Goal: Information Seeking & Learning: Find specific fact

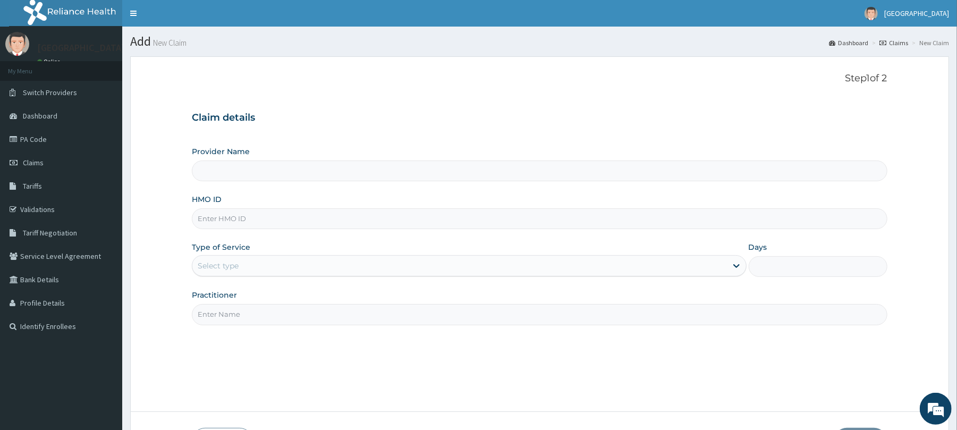
scroll to position [78, 0]
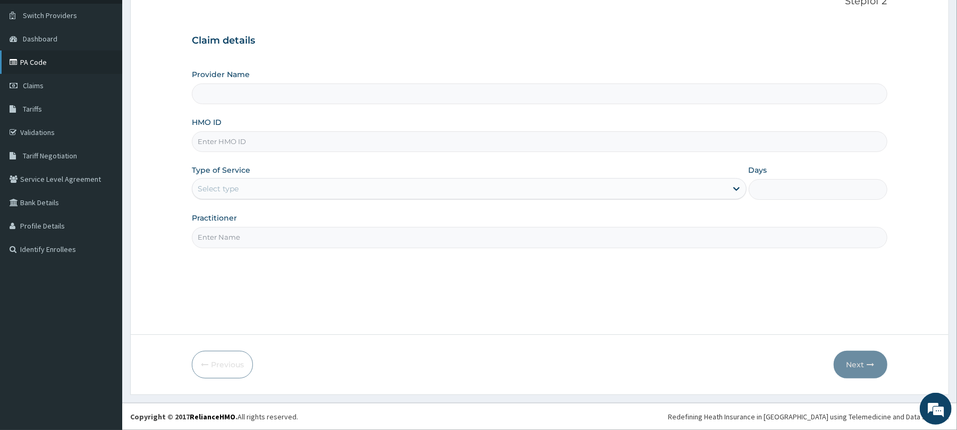
click at [43, 62] on link "PA Code" at bounding box center [61, 61] width 122 height 23
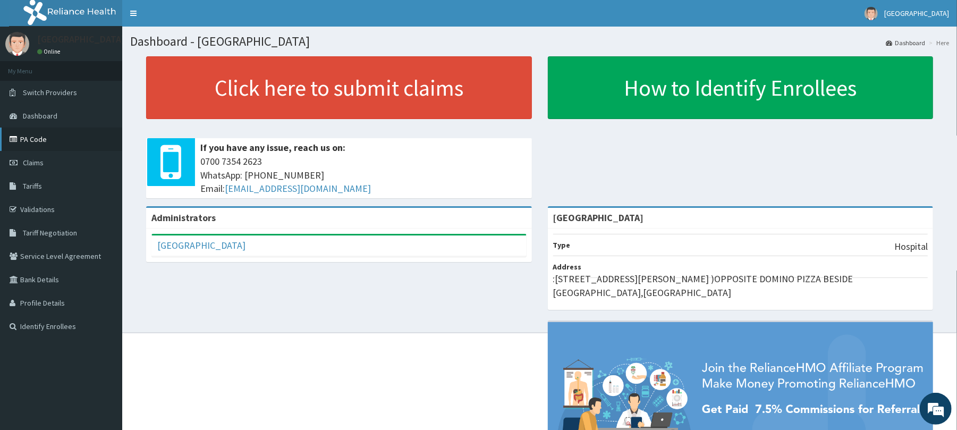
click at [37, 137] on link "PA Code" at bounding box center [61, 139] width 122 height 23
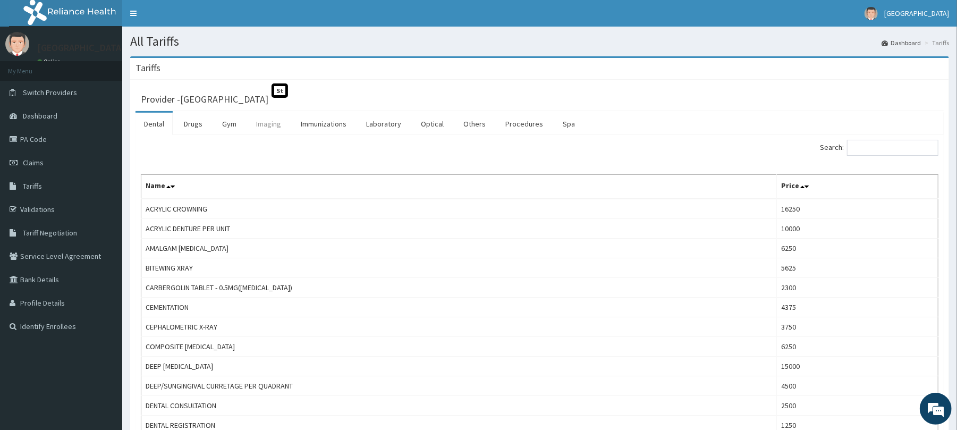
click at [273, 125] on link "Imaging" at bounding box center [269, 124] width 42 height 22
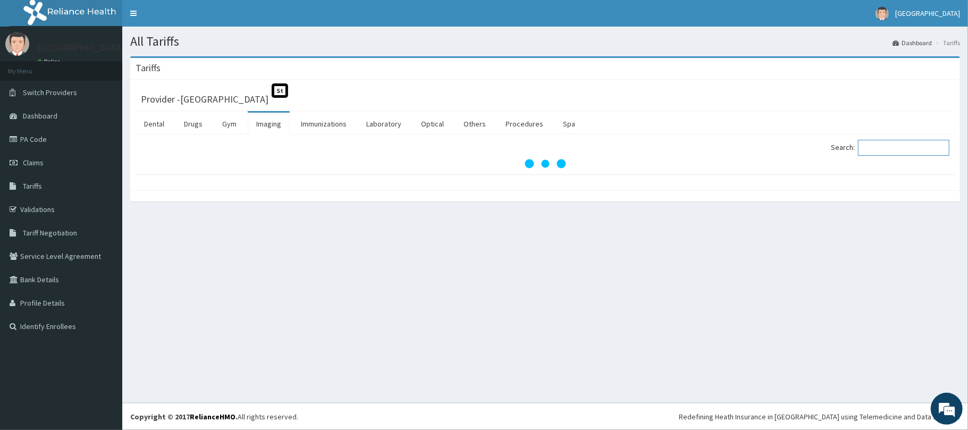
click at [892, 149] on input "Search:" at bounding box center [903, 148] width 91 height 16
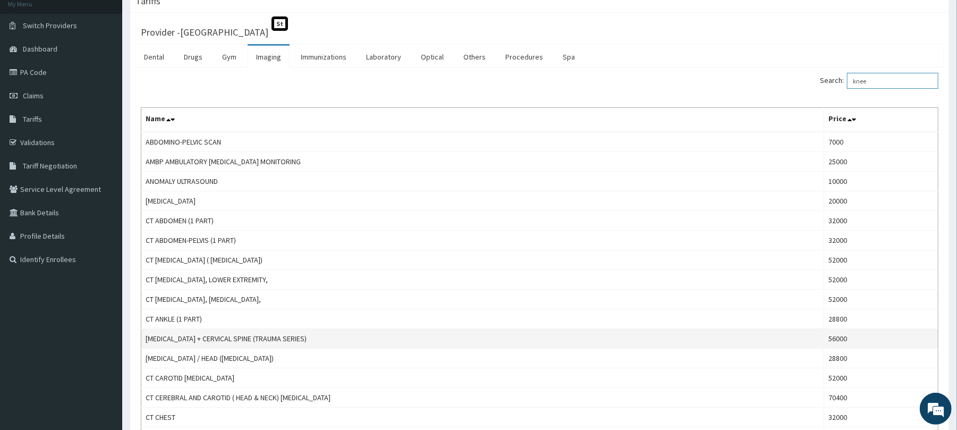
scroll to position [71, 0]
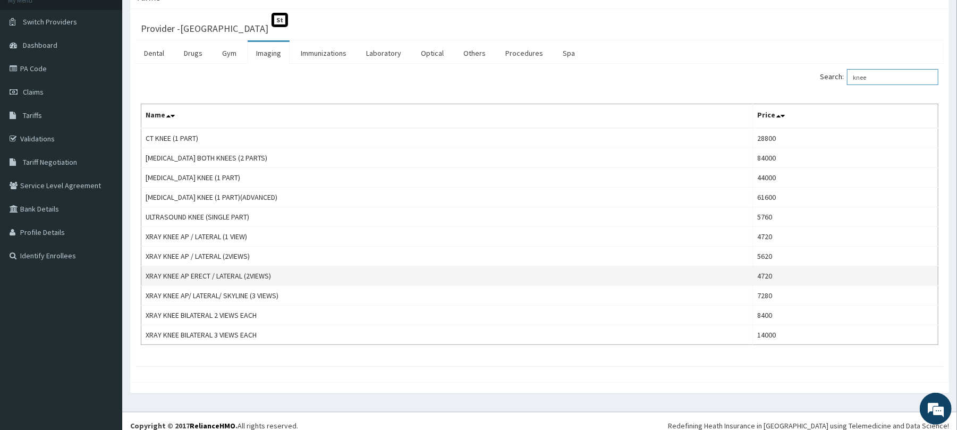
type input "knee"
click at [220, 280] on td "XRAY KNEE AP ERECT / LATERAL (2VIEWS)" at bounding box center [447, 276] width 612 height 20
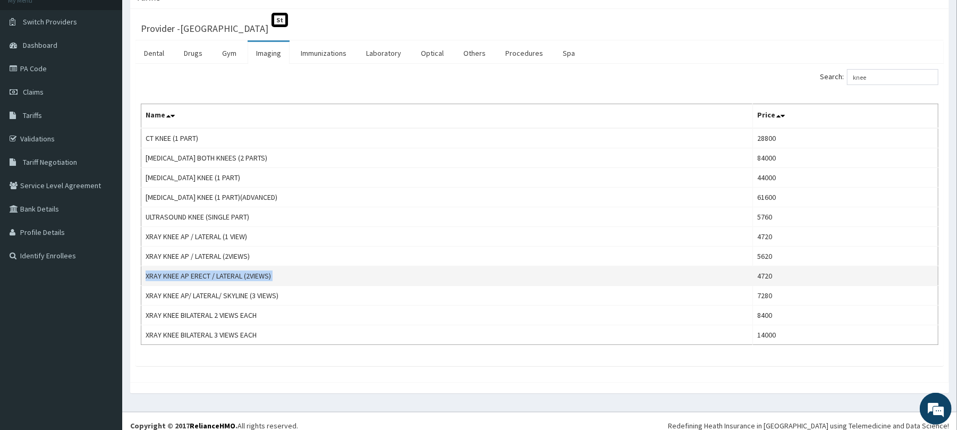
copy td "XRAY KNEE AP ERECT / LATERAL (2VIEWS)"
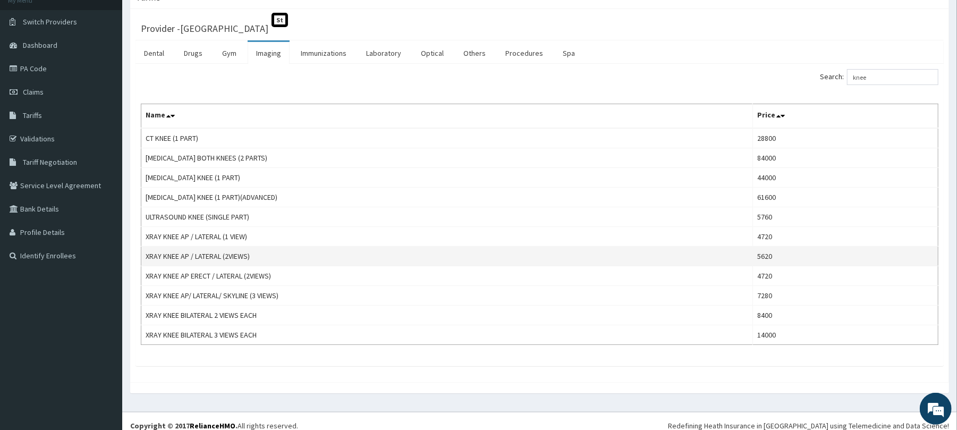
click at [215, 258] on td "XRAY KNEE AP / LATERAL (2VIEWS)" at bounding box center [447, 257] width 612 height 20
copy td "XRAY KNEE AP / LATERAL (2VIEWS)"
